Goal: Find specific page/section: Find specific page/section

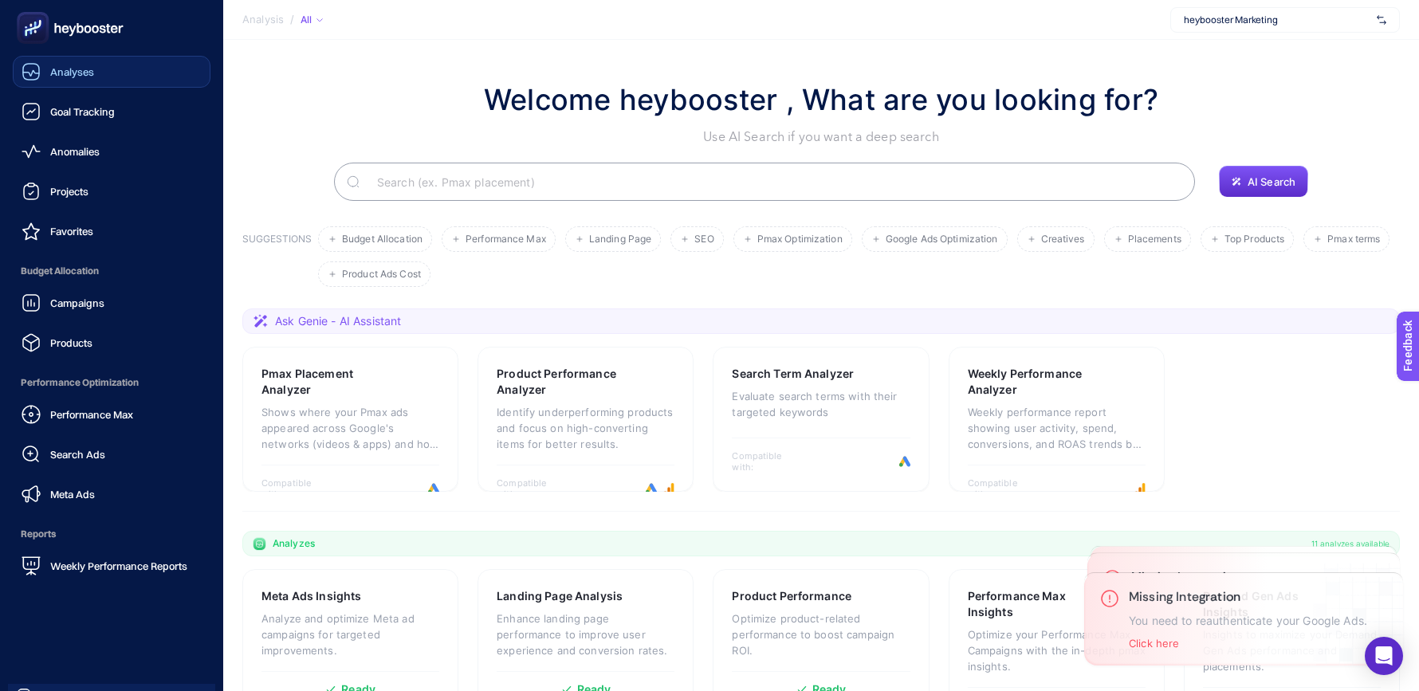
click at [59, 66] on span "Analyses" at bounding box center [72, 71] width 44 height 13
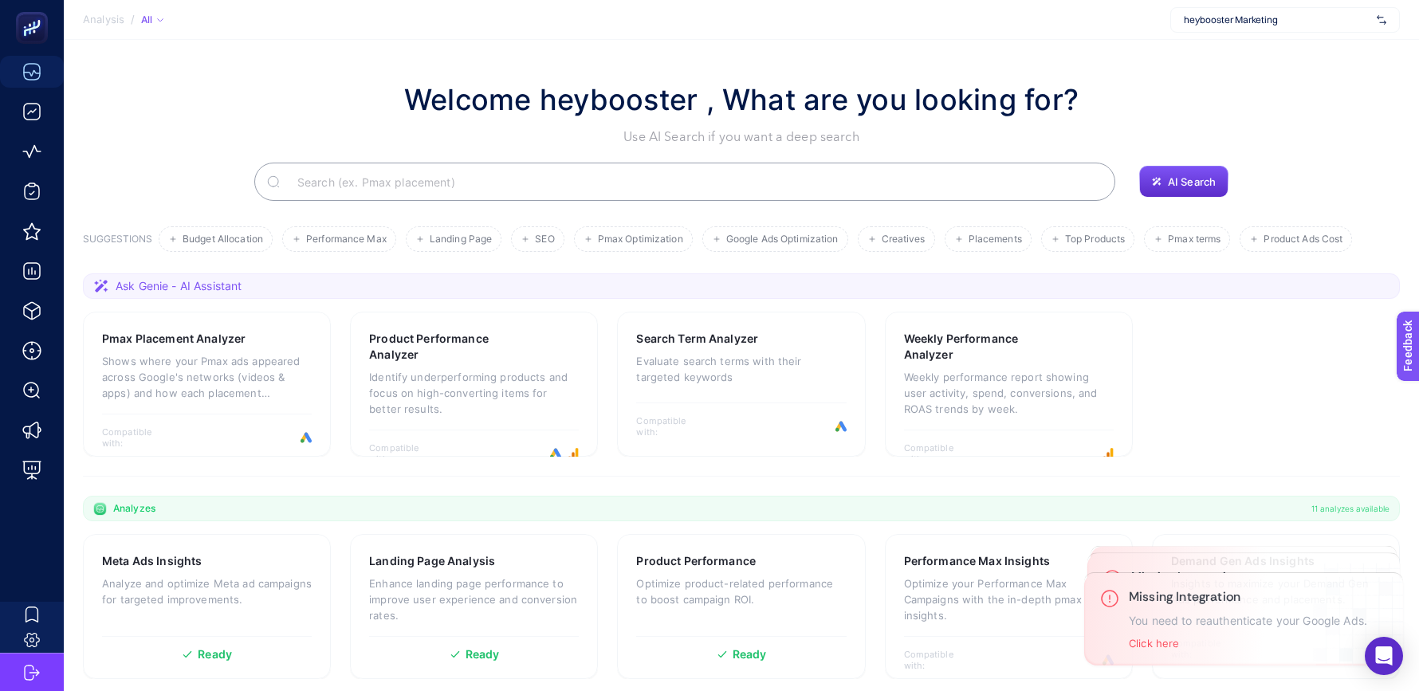
click at [388, 183] on input "Search" at bounding box center [694, 181] width 818 height 45
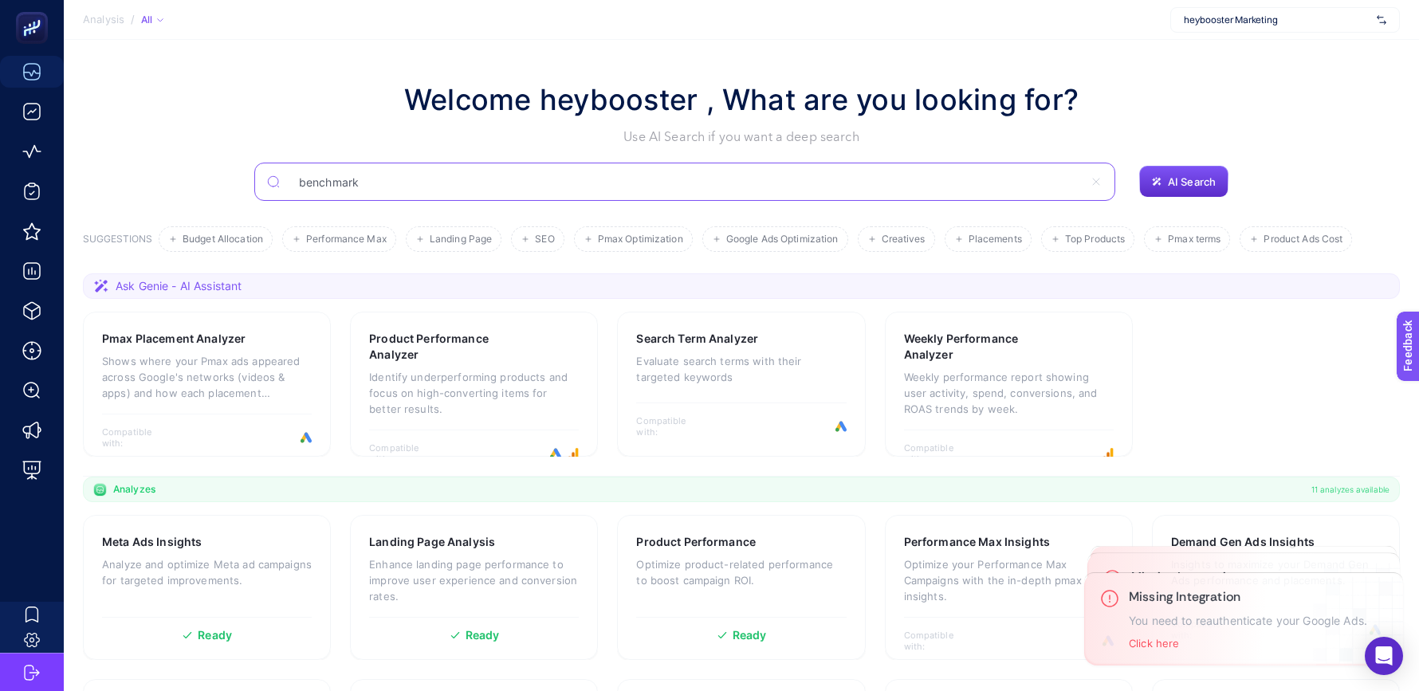
type input "benchmark"
